Goal: Task Accomplishment & Management: Use online tool/utility

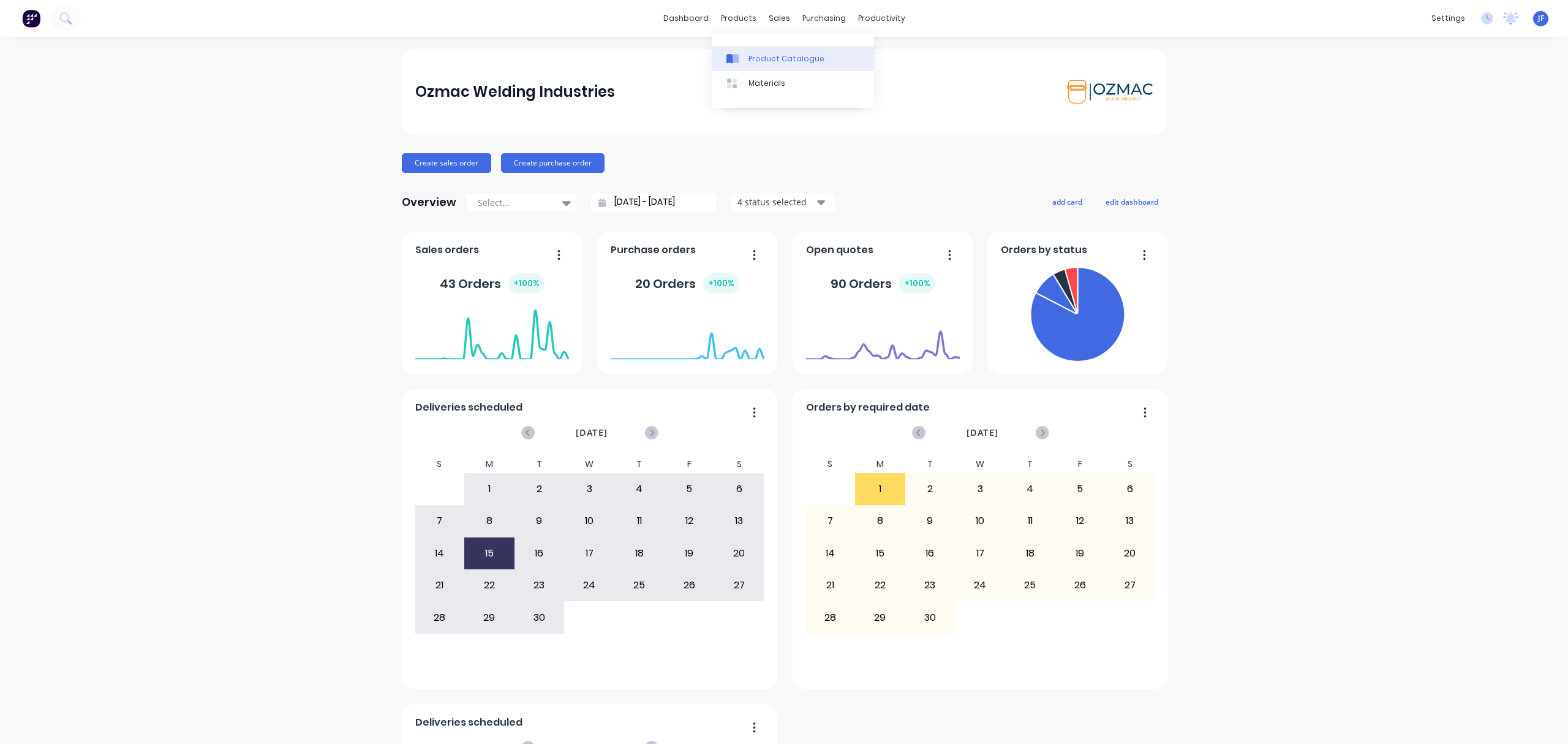
click at [771, 58] on div "Product Catalogue" at bounding box center [787, 59] width 76 height 11
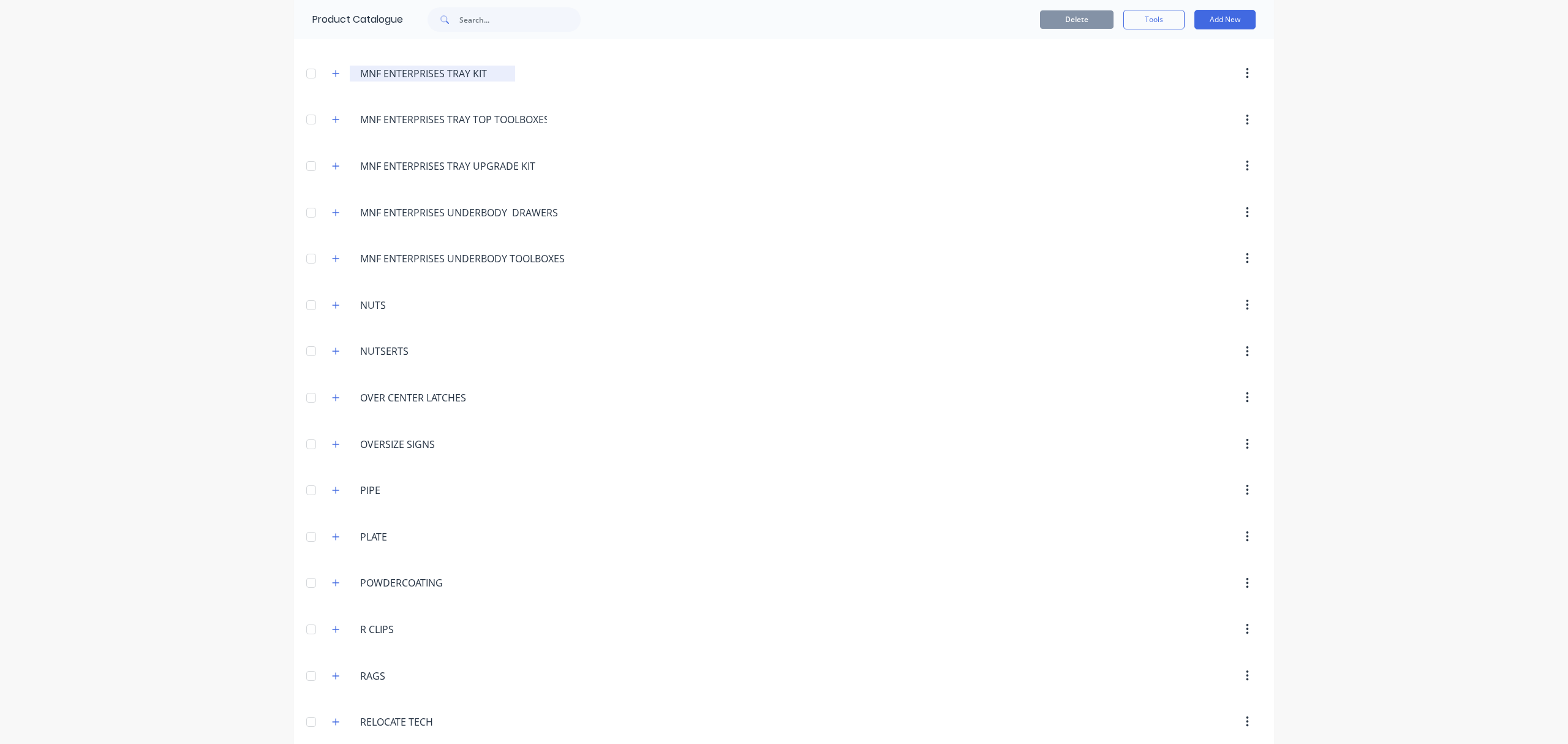
scroll to position [2778, 0]
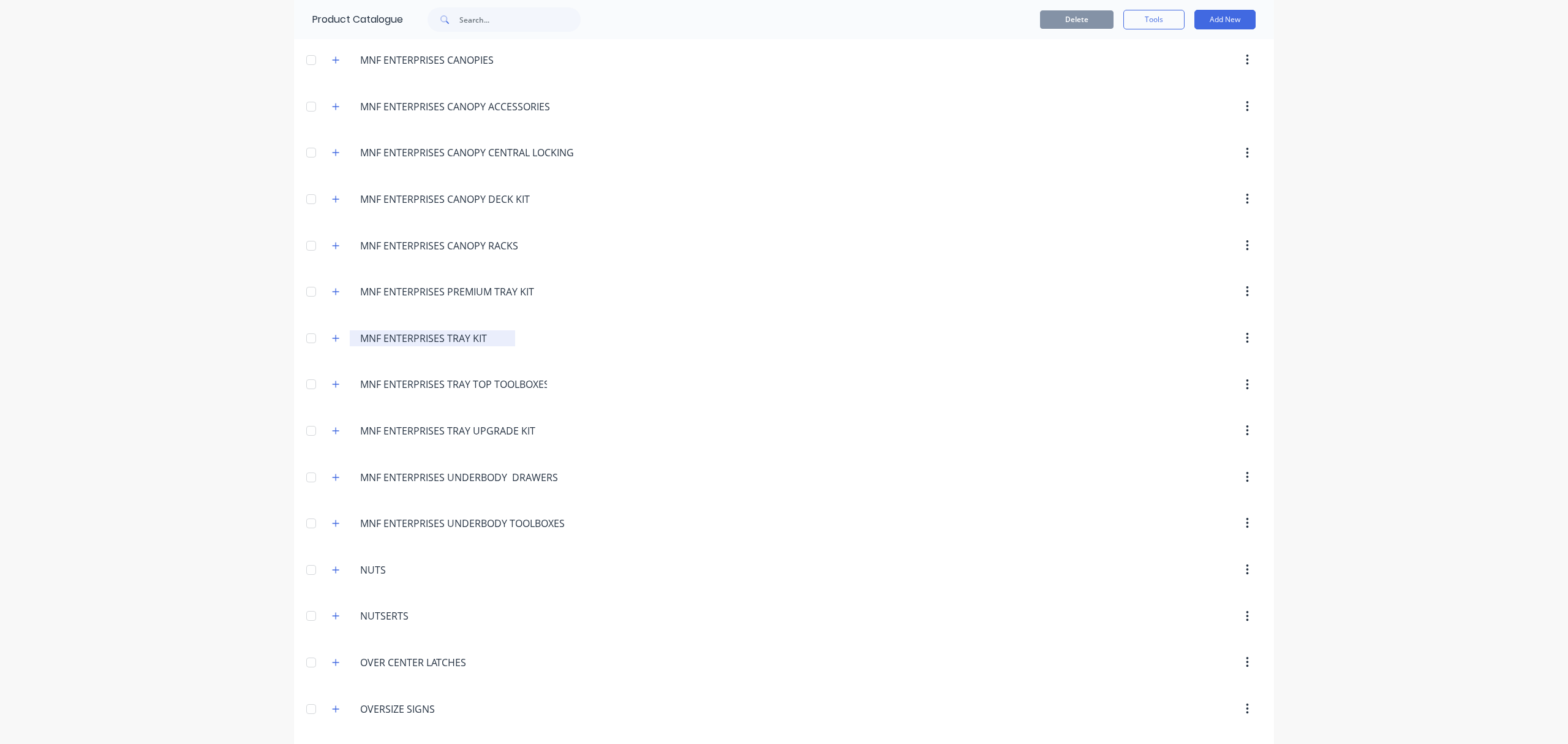
click at [410, 346] on input "MNF ENTERPRISES TRAY KIT" at bounding box center [433, 338] width 146 height 15
click at [332, 343] on icon "button" at bounding box center [335, 338] width 7 height 9
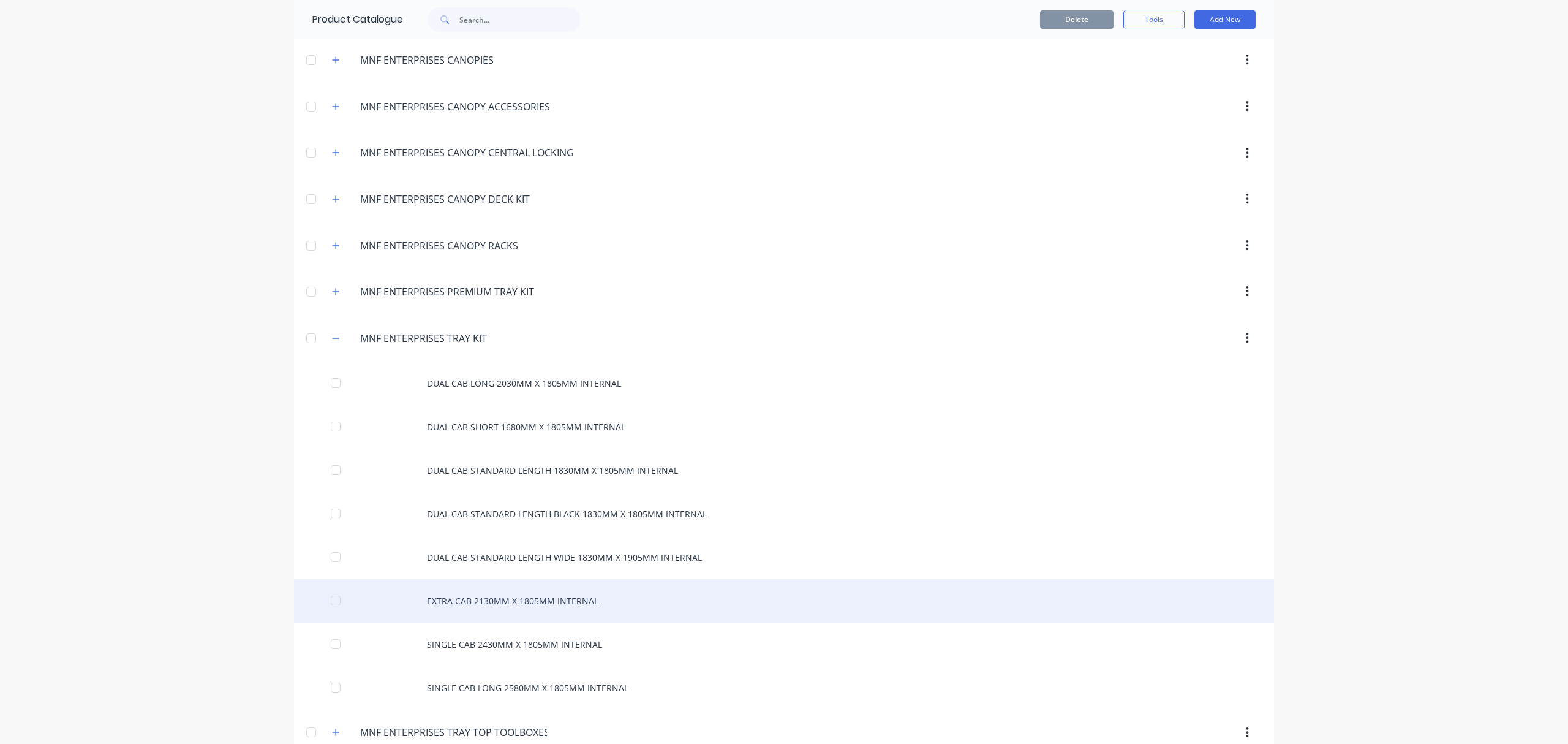
click at [545, 622] on div "EXTRA CAB 2130MM X 1805MM INTERNAL" at bounding box center [784, 600] width 980 height 44
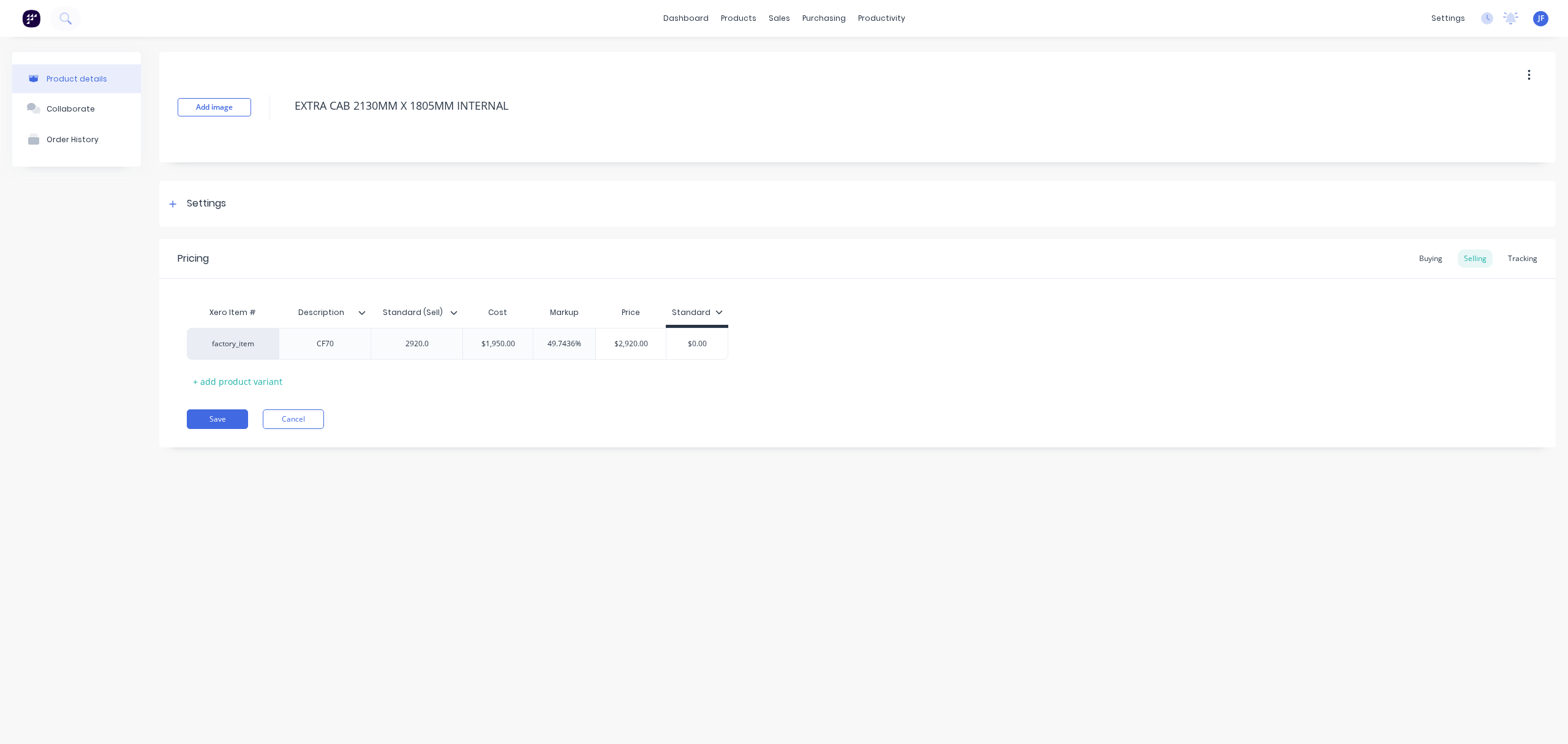
type textarea "x"
type input "$2,920.00"
click at [634, 340] on input "$2,920.00" at bounding box center [631, 343] width 70 height 11
click at [284, 421] on button "Cancel" at bounding box center [293, 418] width 61 height 19
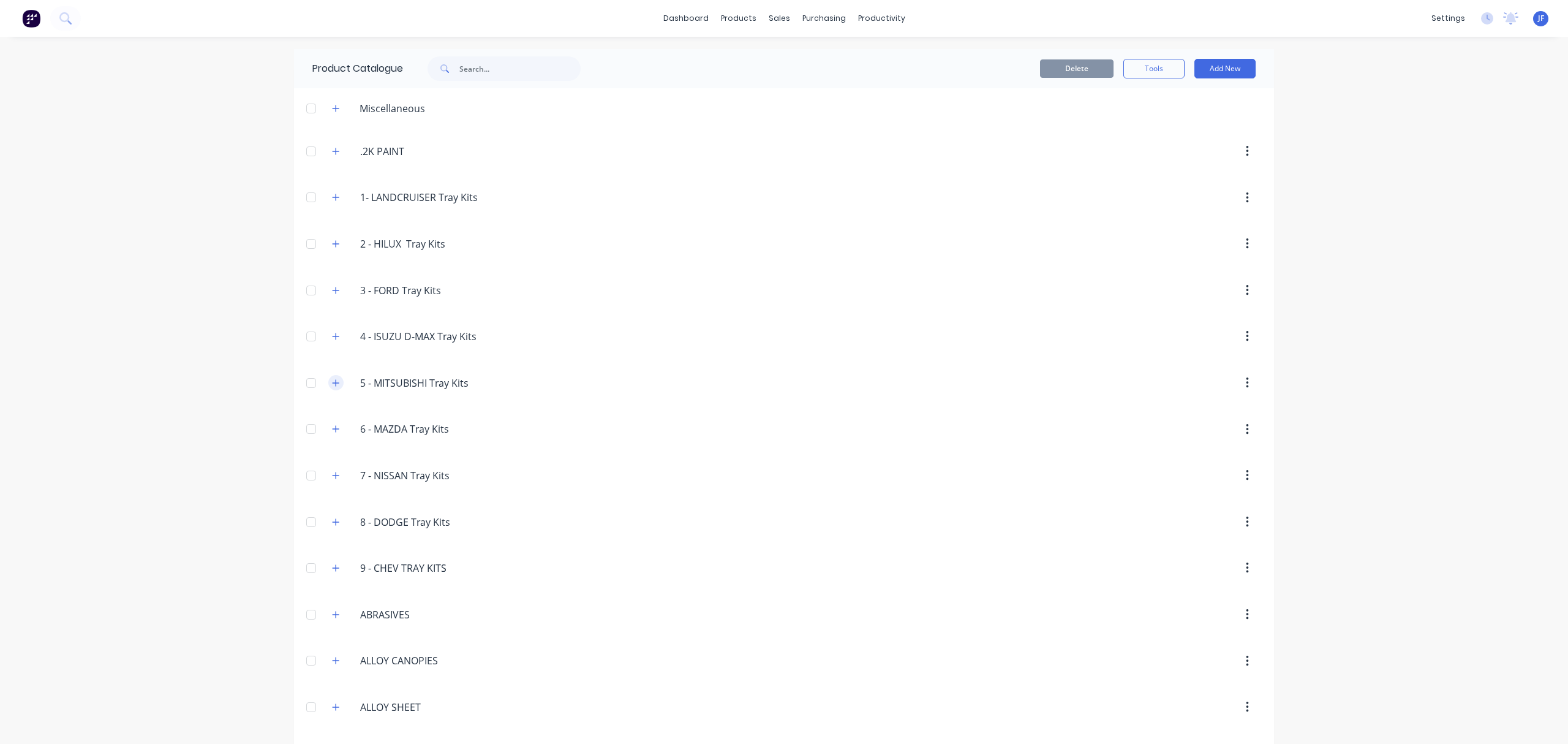
click at [332, 385] on icon "button" at bounding box center [335, 383] width 7 height 9
